Goal: Submit feedback/report problem

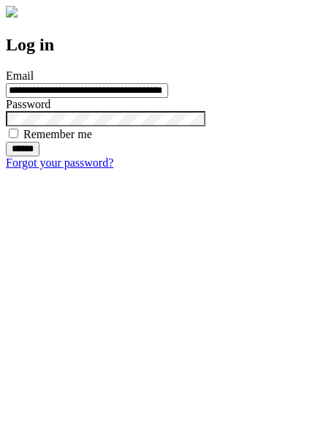
click at [39, 156] on input "******" at bounding box center [23, 149] width 34 height 15
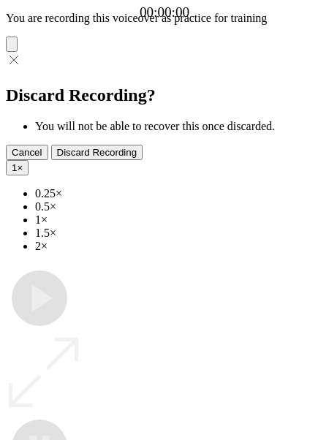
type input "**********"
